Goal: Task Accomplishment & Management: Manage account settings

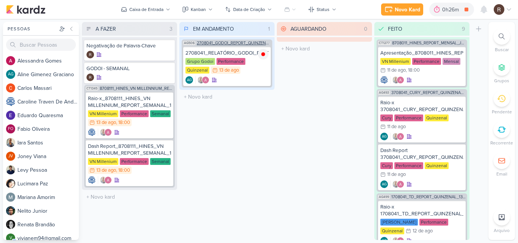
click at [241, 43] on span "2708041_GODOI_REPORT_QUINZENAL_14.08" at bounding box center [234, 43] width 74 height 4
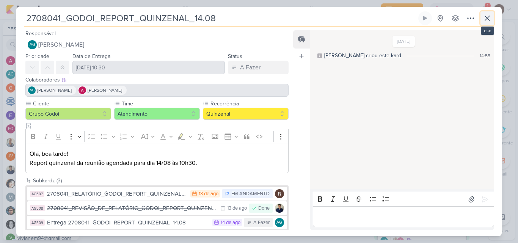
click at [487, 20] on icon at bounding box center [486, 18] width 9 height 9
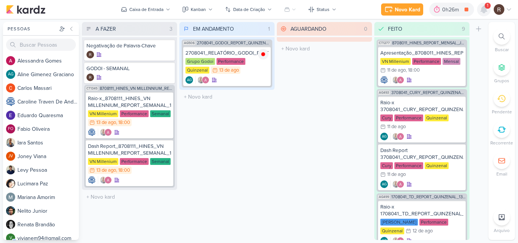
click at [482, 11] on icon at bounding box center [484, 9] width 6 height 7
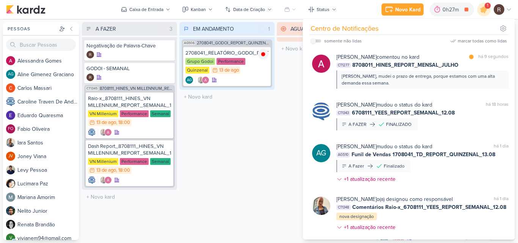
click at [246, 130] on div "EM ANDAMENTO 1 Mover Para Esquerda Mover Para Direita [GEOGRAPHIC_DATA] AG506 2…" at bounding box center [226, 131] width 95 height 218
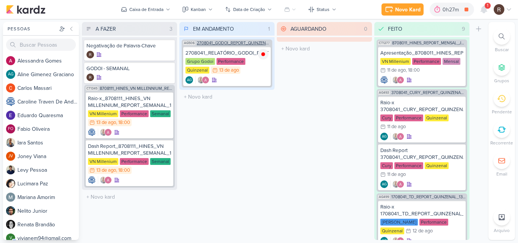
click at [243, 44] on span "2708041_GODOI_REPORT_QUINZENAL_14.08" at bounding box center [234, 43] width 74 height 4
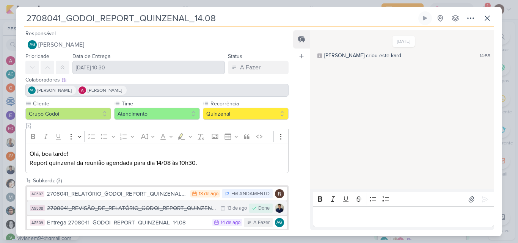
click at [189, 207] on div "2708041_REVISÃO_DE_RELATÓRIO_GODOI_REPORT_QUINZENAL_14.08" at bounding box center [131, 208] width 169 height 9
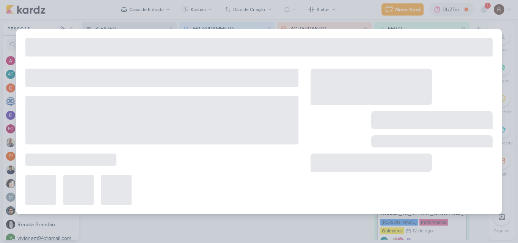
type input "2708041_REVISÃO_DE_RELATÓRIO_GODOI_REPORT_QUINZENAL_14.08"
type input "[DATE] 23:59"
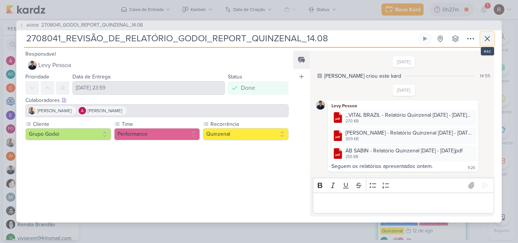
click at [487, 39] on icon at bounding box center [487, 38] width 5 height 5
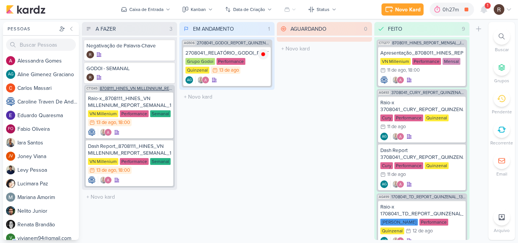
click at [140, 88] on span "8708111_HINES_VN MILLENNIUM_REPORT_SEMANAL_14.08" at bounding box center [137, 88] width 74 height 4
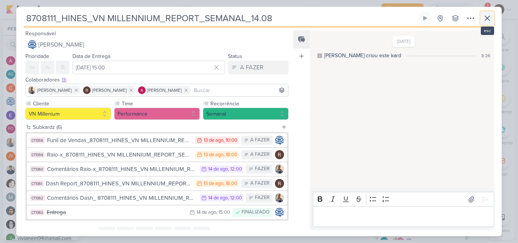
click at [487, 17] on icon at bounding box center [486, 18] width 9 height 9
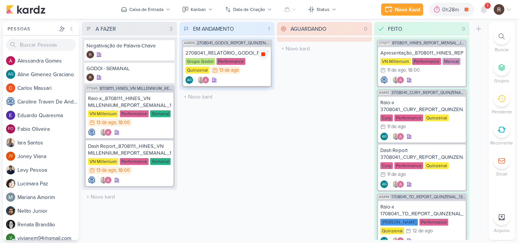
click at [261, 57] on icon at bounding box center [263, 54] width 6 height 6
click at [164, 49] on icon at bounding box center [167, 47] width 6 height 6
click at [252, 78] on div "AG" at bounding box center [226, 80] width 83 height 8
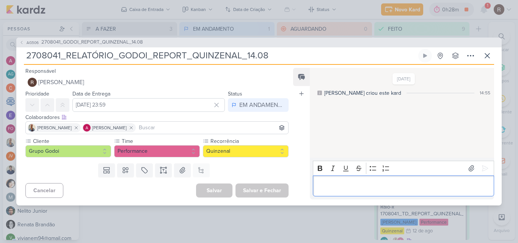
click at [343, 189] on p "Editor editing area: main" at bounding box center [402, 185] width 173 height 9
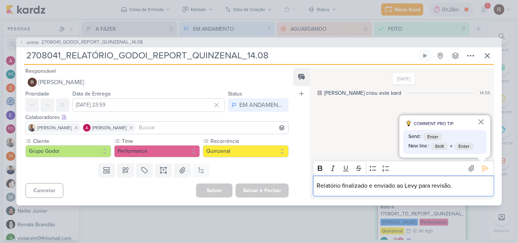
click at [341, 184] on p "Relatório finalizado e enviado ao Levy para revisão." at bounding box center [402, 185] width 173 height 9
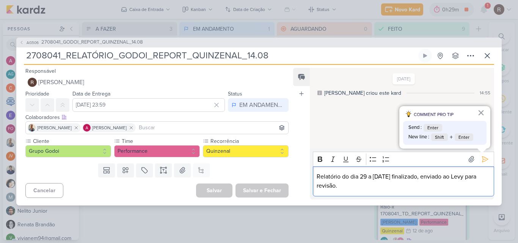
drag, startPoint x: 315, startPoint y: 177, endPoint x: 352, endPoint y: 187, distance: 38.7
click at [352, 187] on div "Relatório do dia 29 a [DATE] finalizado, enviado ao Levy para revisão." at bounding box center [403, 181] width 181 height 30
copy p "Relatório do dia 29 a [DATE] finalizado, enviado ao Levy para revisão."
click at [338, 184] on p "Relatório do dia 29 a [DATE] finalizado, enviado ao Levy para revisão." at bounding box center [402, 181] width 173 height 18
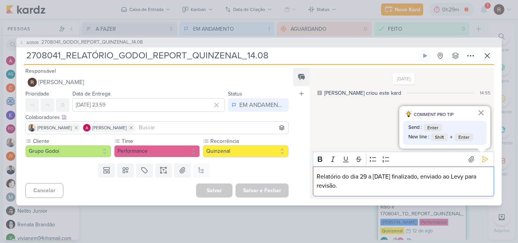
click at [338, 184] on p "Relatório do dia 29 a [DATE] finalizado, enviado ao Levy para revisão." at bounding box center [402, 181] width 173 height 18
drag, startPoint x: 416, startPoint y: 176, endPoint x: 438, endPoint y: 177, distance: 22.0
click at [438, 177] on p "Relatório referente ao período de [DATE] a [DATE] finalizado e enviado ao Levy …" at bounding box center [402, 181] width 173 height 18
click at [404, 188] on p "Relatório referente ao período de 29 a [DATE] finalizado e enviado ao Levy para…" at bounding box center [402, 181] width 173 height 18
click at [481, 160] on icon at bounding box center [485, 159] width 8 height 8
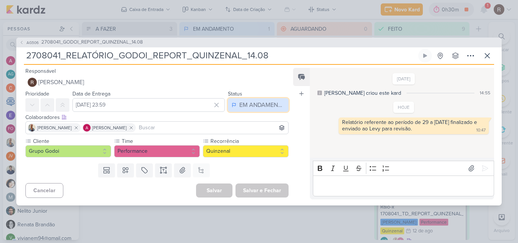
click at [261, 101] on div "EM ANDAMENTO" at bounding box center [261, 104] width 45 height 9
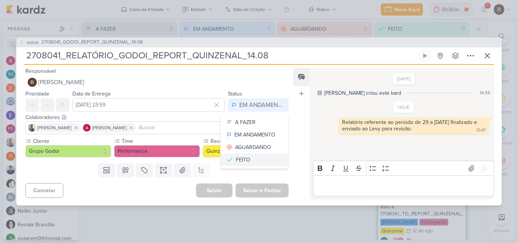
click at [243, 157] on div "FEITO" at bounding box center [243, 160] width 14 height 8
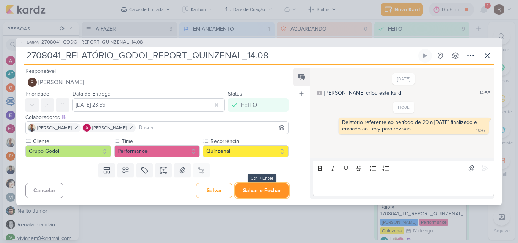
click at [264, 189] on button "Salvar e Fechar" at bounding box center [261, 190] width 53 height 14
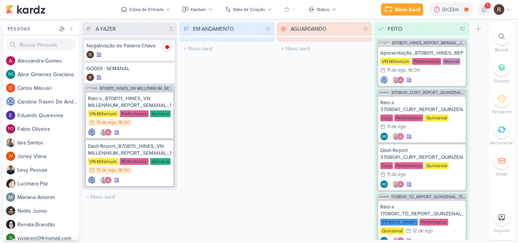
click at [484, 14] on div at bounding box center [484, 10] width 14 height 14
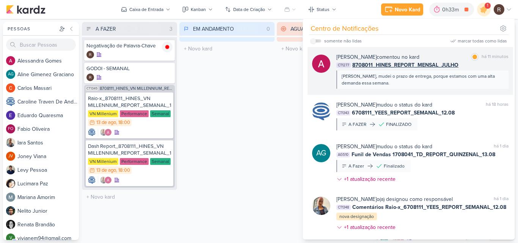
click at [406, 80] on div "[PERSON_NAME], mudei o prazo de entrega, porque estamos com uma alta demanda es…" at bounding box center [421, 80] width 161 height 14
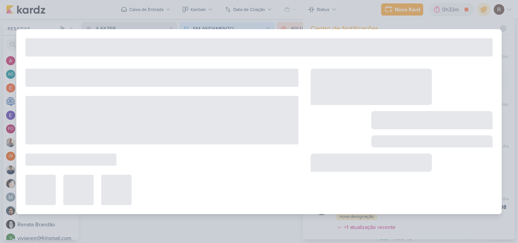
type input "8708011_HINES_REPORT_MENSAL_JULHO"
type input "[DATE] 18:00"
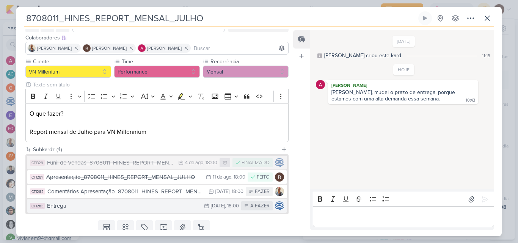
scroll to position [30, 0]
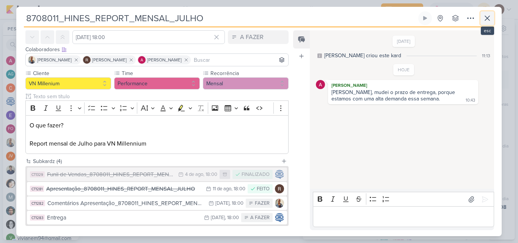
click at [487, 20] on icon at bounding box center [486, 18] width 9 height 9
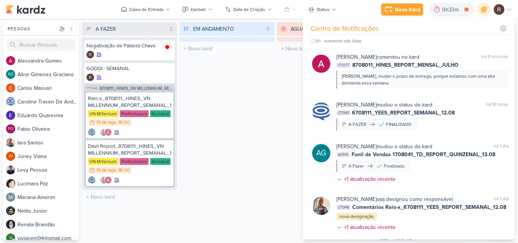
click at [244, 111] on div "EM ANDAMENTO 0 Mover Para Esquerda Mover Para Direita [GEOGRAPHIC_DATA] O títul…" at bounding box center [226, 131] width 95 height 218
